Goal: Transaction & Acquisition: Obtain resource

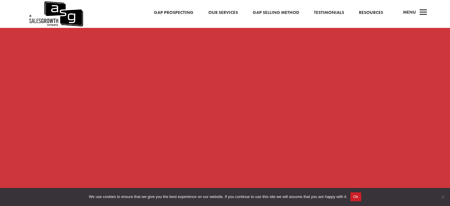
scroll to position [651, 0]
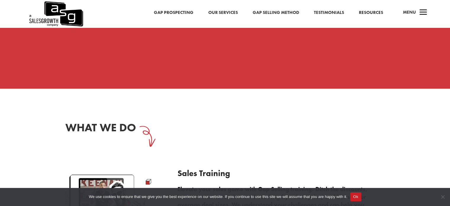
click at [365, 12] on link "Resources" at bounding box center [371, 13] width 24 height 8
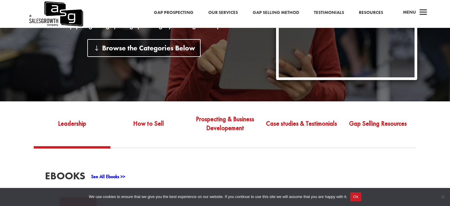
scroll to position [237, 0]
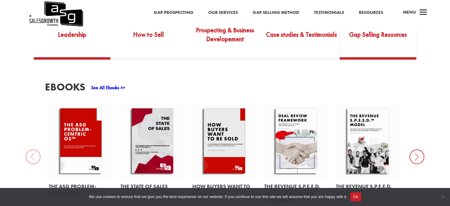
click at [390, 38] on link "Gap Selling Resources" at bounding box center [377, 38] width 77 height 36
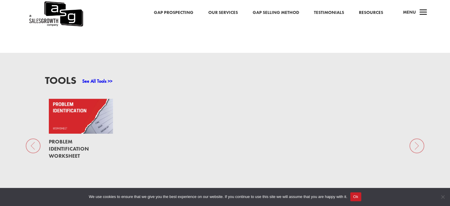
scroll to position [414, 0]
click at [73, 111] on link at bounding box center [81, 116] width 64 height 35
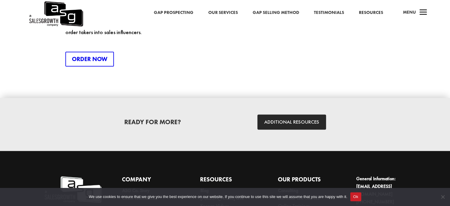
scroll to position [884, 0]
